Goal: Navigation & Orientation: Find specific page/section

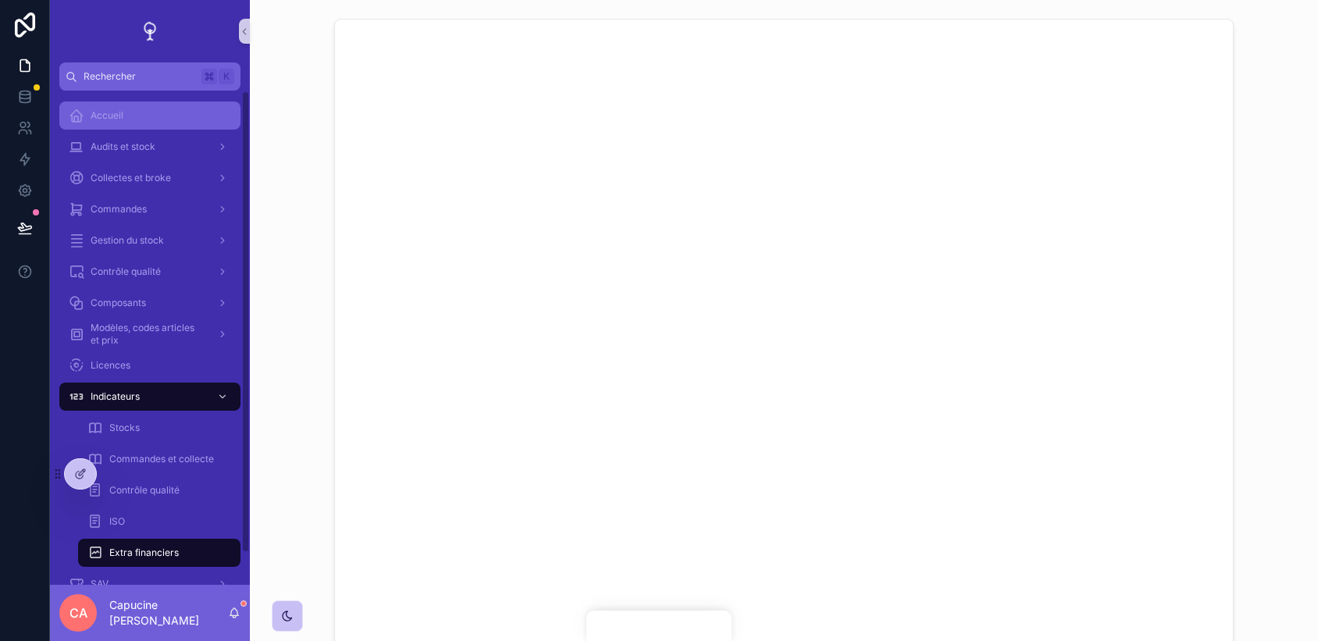
click at [106, 103] on div "Accueil" at bounding box center [150, 115] width 162 height 25
